Goal: Check status: Check status

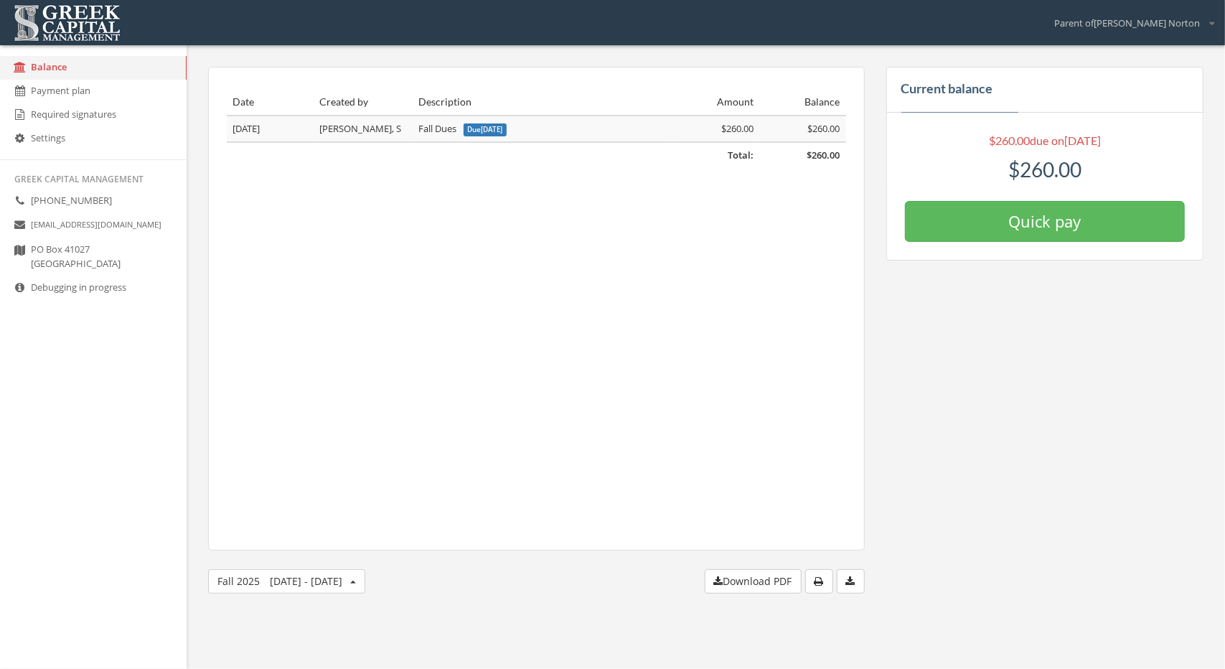
click at [131, 321] on ul "Greek Capital Management (202) 558-7717 info@greekcapitalmanagement.com PO Box …" at bounding box center [93, 252] width 187 height 167
click at [115, 286] on link "Debugging in progress" at bounding box center [93, 288] width 187 height 24
click at [1100, 19] on div "Parent of Ella Norton My account Logout" at bounding box center [612, 20] width 1202 height 39
click at [1122, 22] on span "Parent of Ella Norton" at bounding box center [1127, 20] width 146 height 19
click at [1209, 21] on icon at bounding box center [1211, 23] width 5 height 9
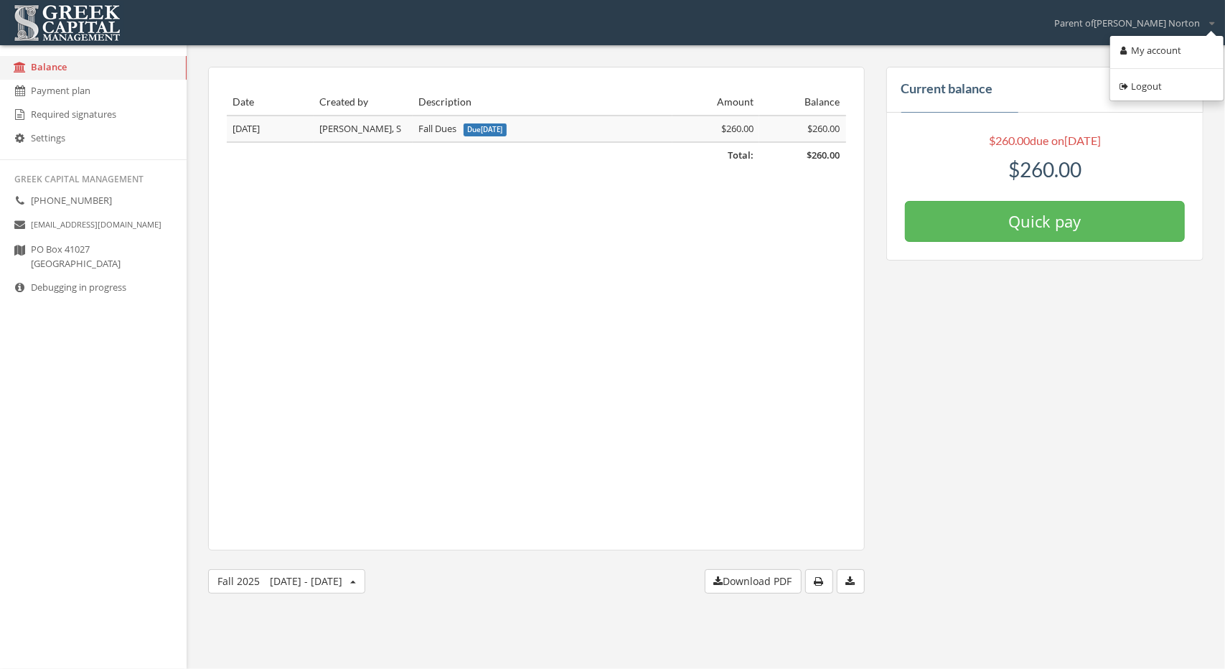
click at [1161, 88] on link "Logout" at bounding box center [1166, 86] width 103 height 22
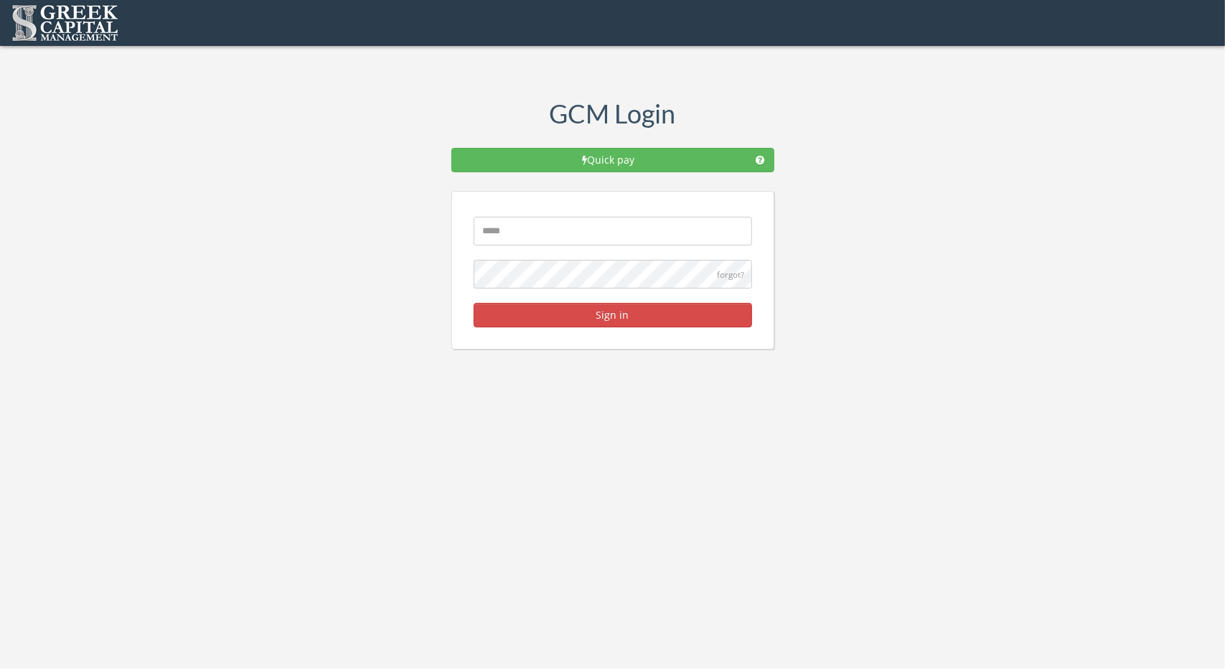
type input "**********"
click at [660, 309] on button "Sign in" at bounding box center [613, 315] width 278 height 24
